Goal: Task Accomplishment & Management: Manage account settings

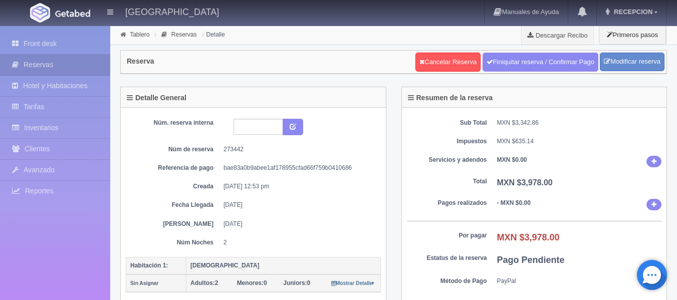
scroll to position [250, 0]
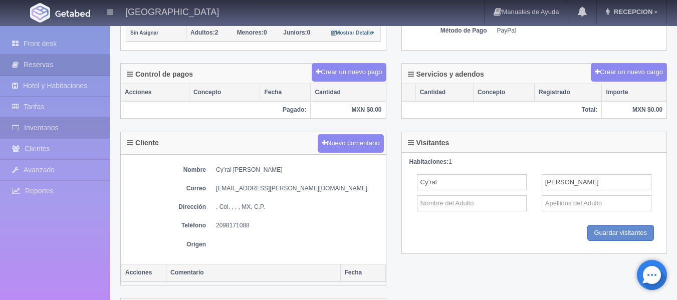
click at [56, 125] on link "Inventarios" at bounding box center [55, 128] width 110 height 21
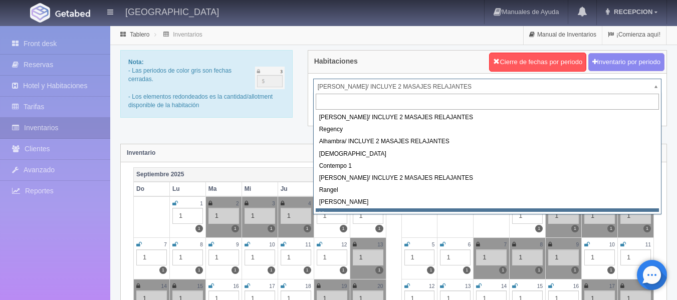
scroll to position [5, 0]
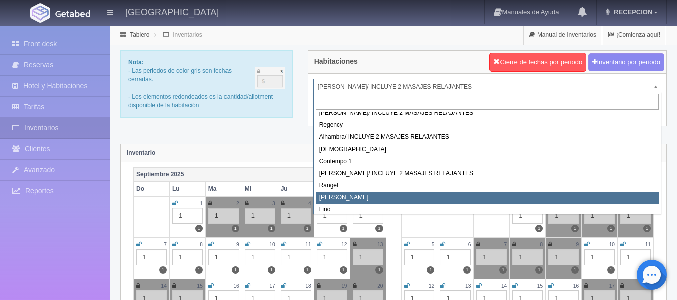
select select "724"
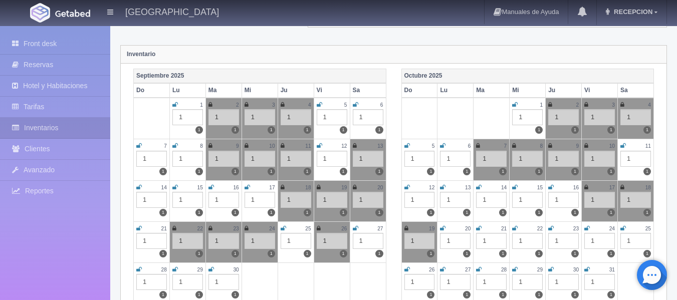
scroll to position [100, 0]
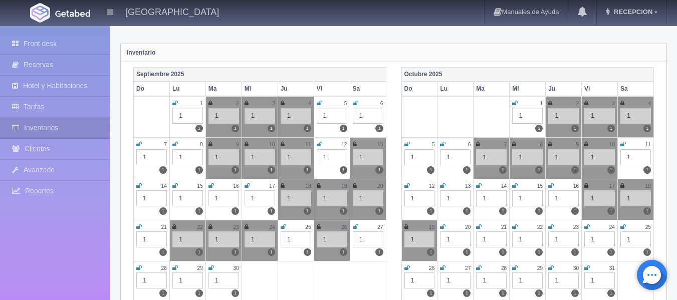
click at [406, 144] on icon at bounding box center [407, 144] width 6 height 6
click at [443, 143] on icon at bounding box center [443, 144] width 6 height 6
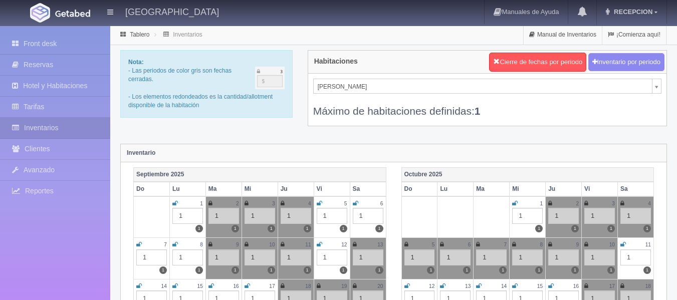
scroll to position [57, 0]
